Goal: Task Accomplishment & Management: Complete application form

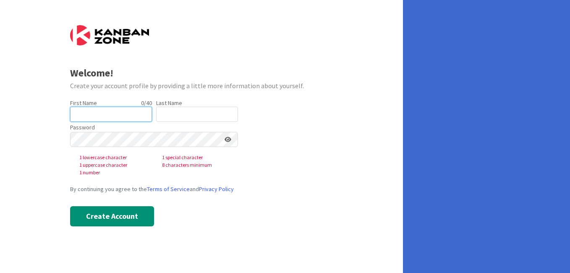
click at [104, 114] on input "text" at bounding box center [111, 114] width 82 height 15
type input "[PERSON_NAME]"
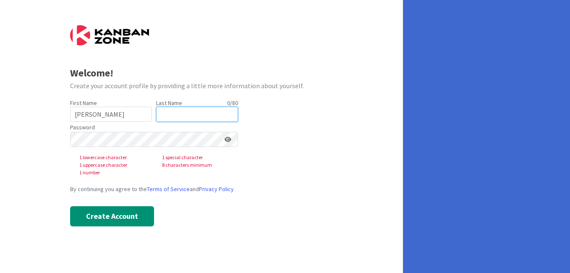
click at [176, 113] on input "text" at bounding box center [197, 114] width 82 height 15
type input "[PERSON_NAME]"
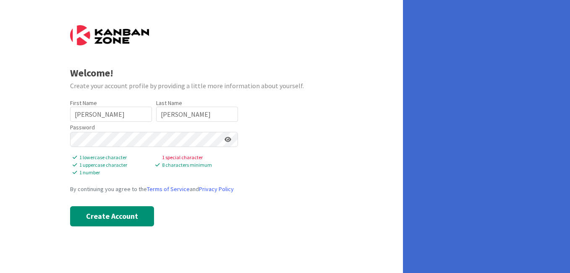
click at [332, 129] on form "Welcome! Create your account profile by providing a little more information abo…" at bounding box center [201, 125] width 263 height 201
click at [225, 138] on icon at bounding box center [228, 140] width 7 height 6
click at [102, 215] on button "Create Account" at bounding box center [112, 216] width 84 height 20
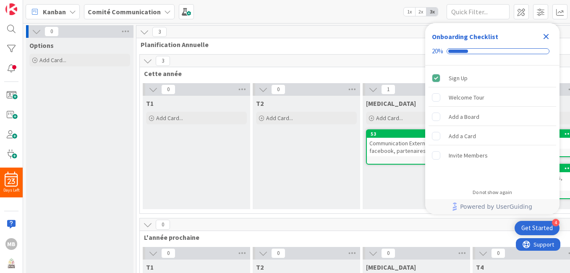
click at [548, 37] on icon "Close Checklist" at bounding box center [546, 37] width 10 height 10
